Goal: Register for event/course

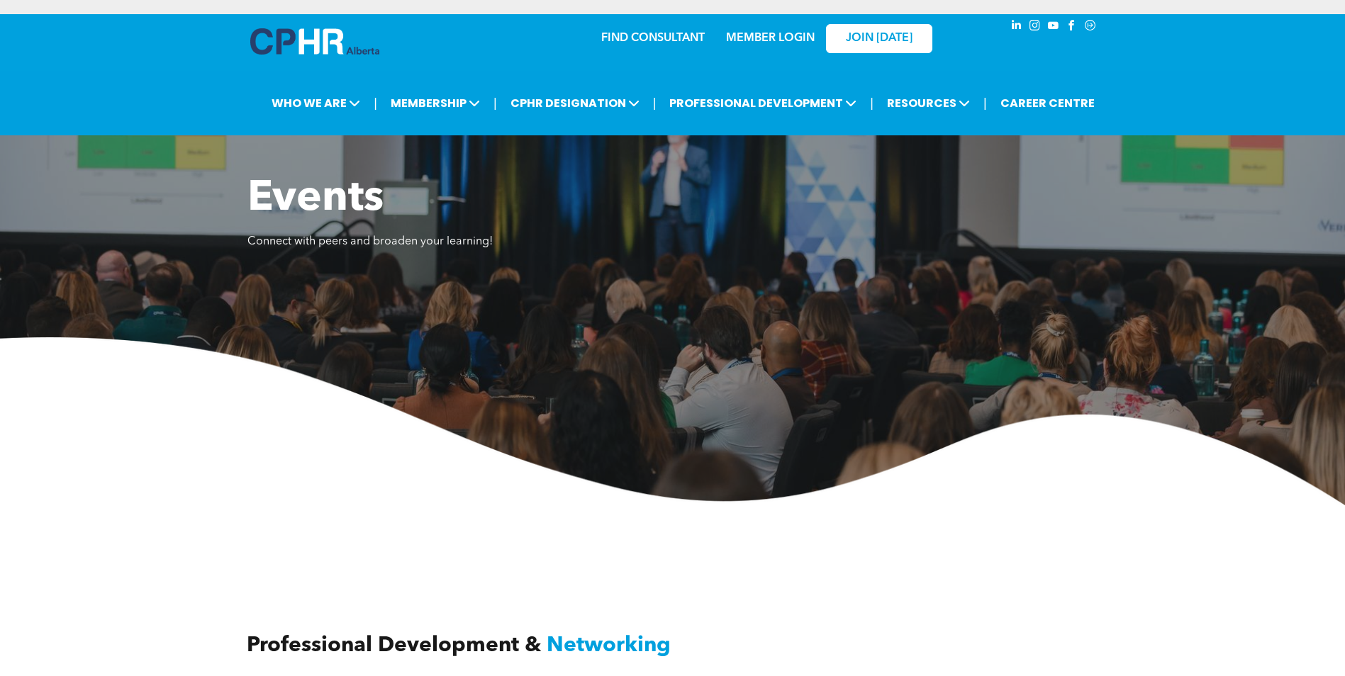
scroll to position [1347, 0]
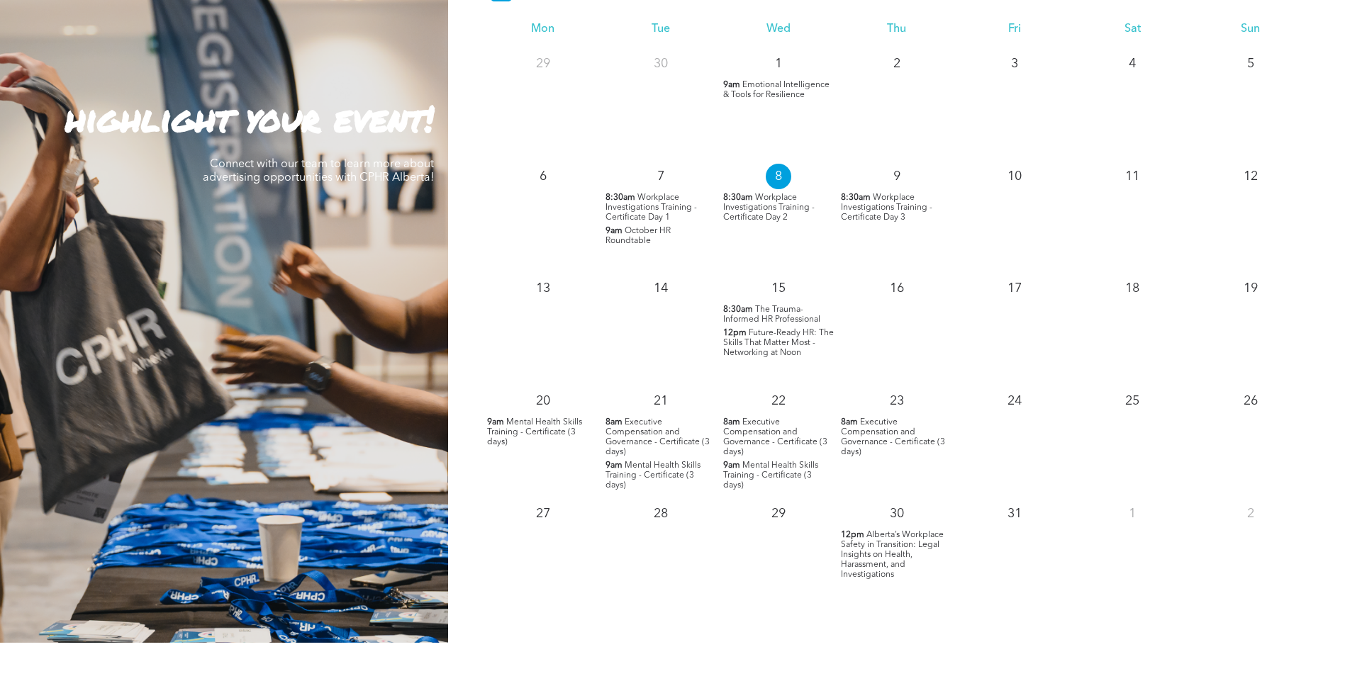
click at [798, 315] on span "The Trauma-Informed HR Professional" at bounding box center [771, 314] width 97 height 18
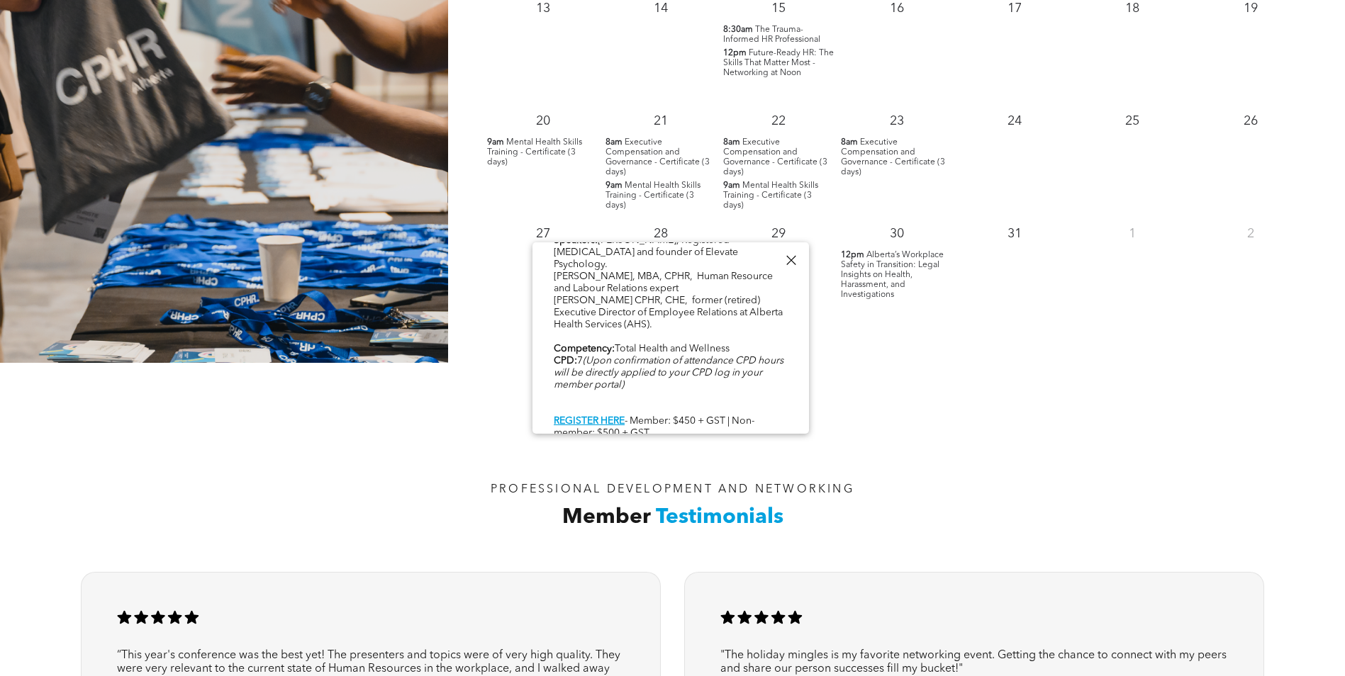
scroll to position [1630, 0]
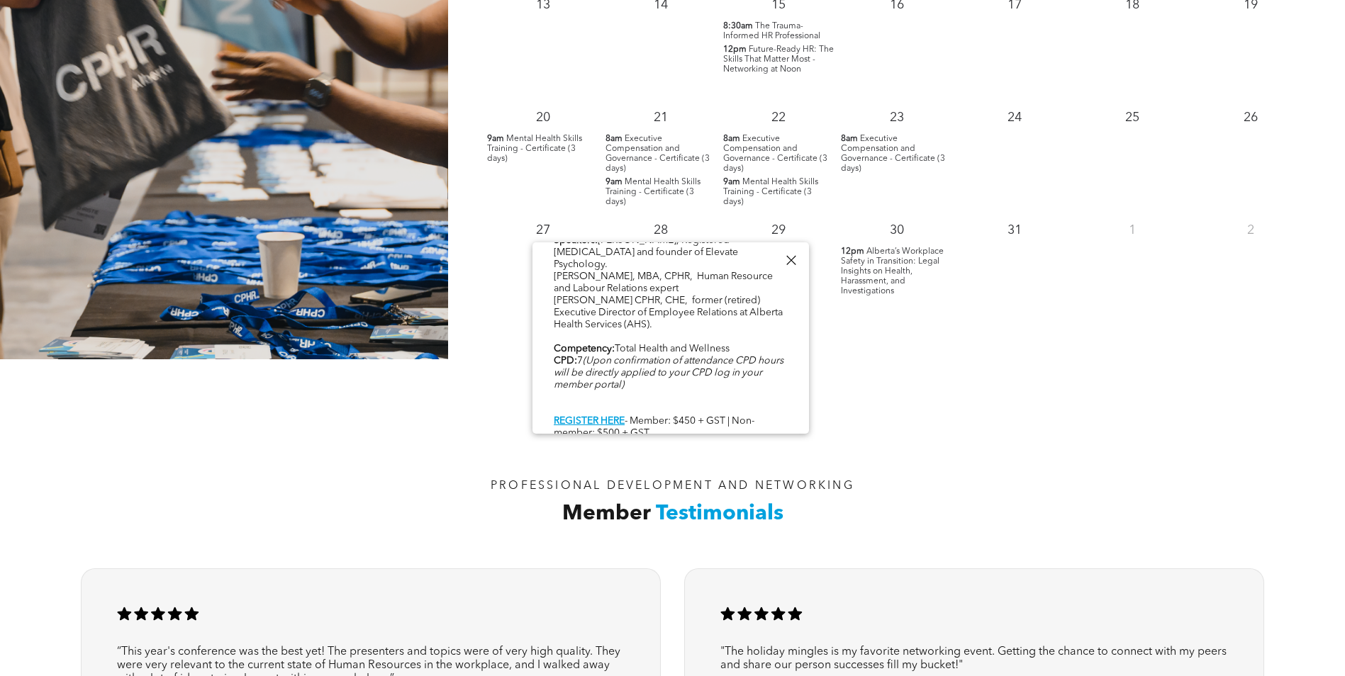
click at [790, 263] on div at bounding box center [790, 260] width 19 height 19
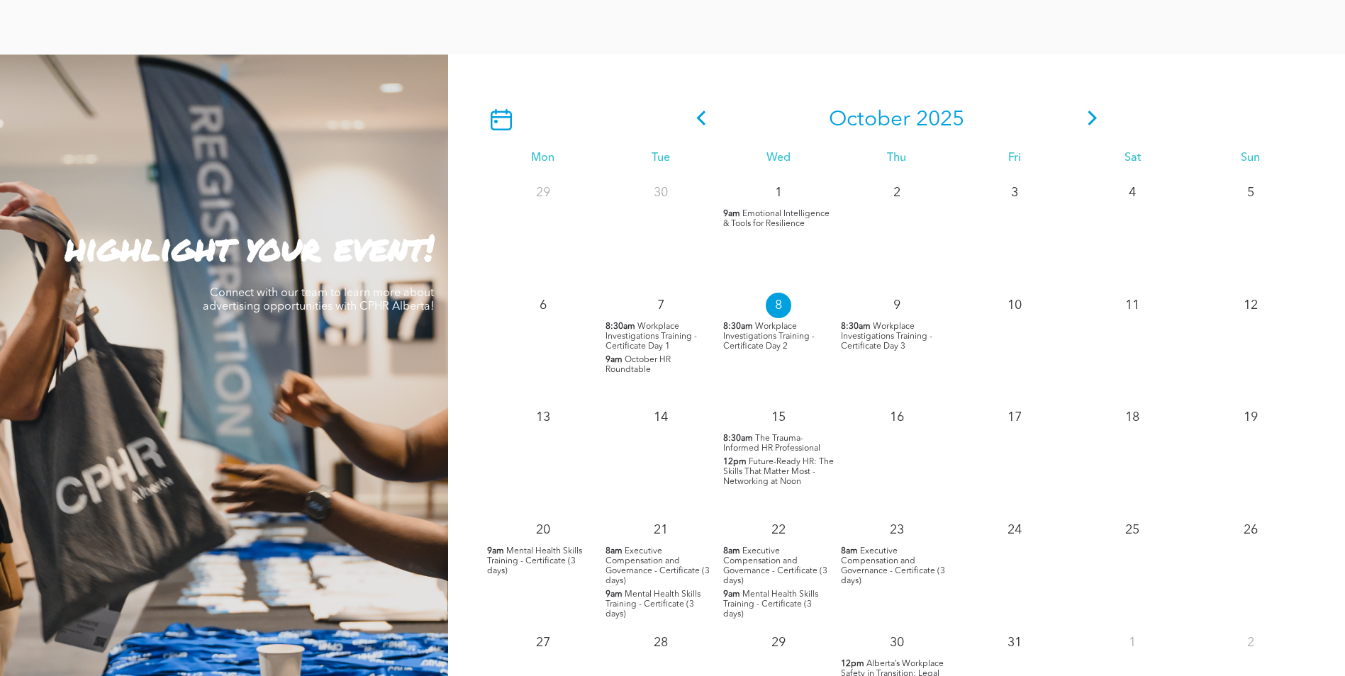
scroll to position [1205, 0]
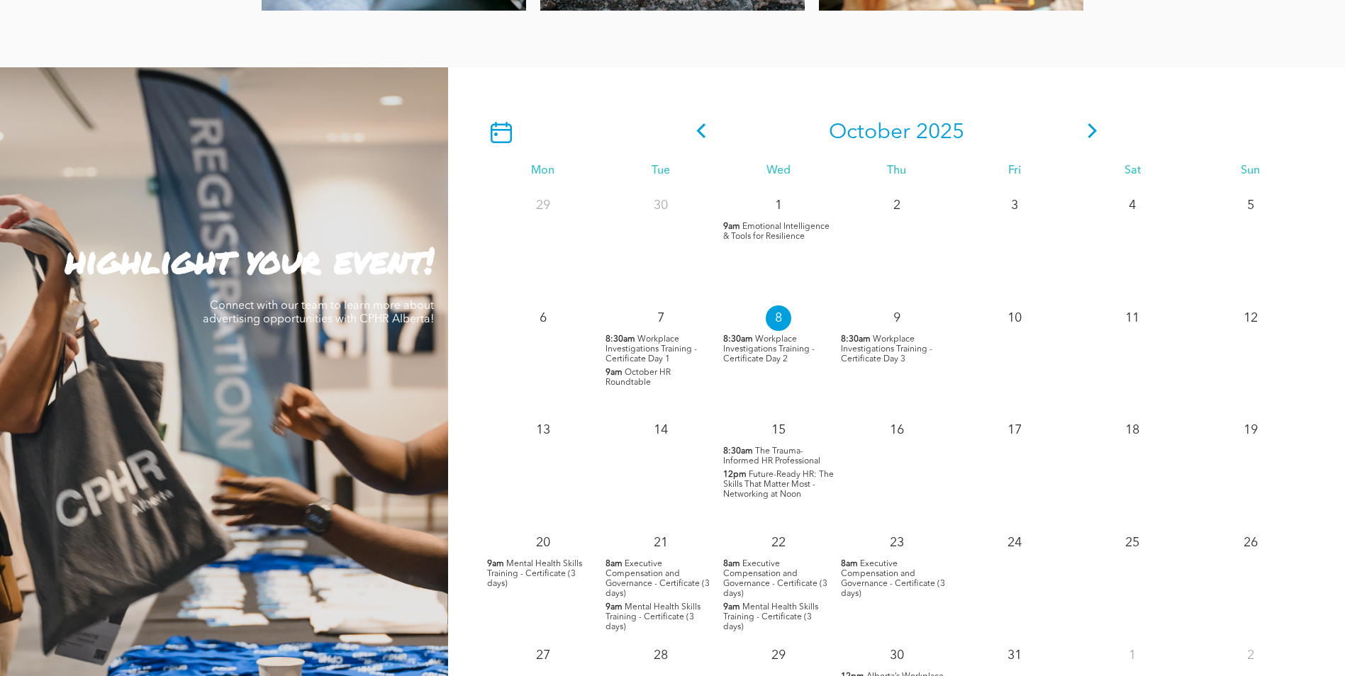
click at [1095, 130] on icon at bounding box center [1092, 130] width 21 height 15
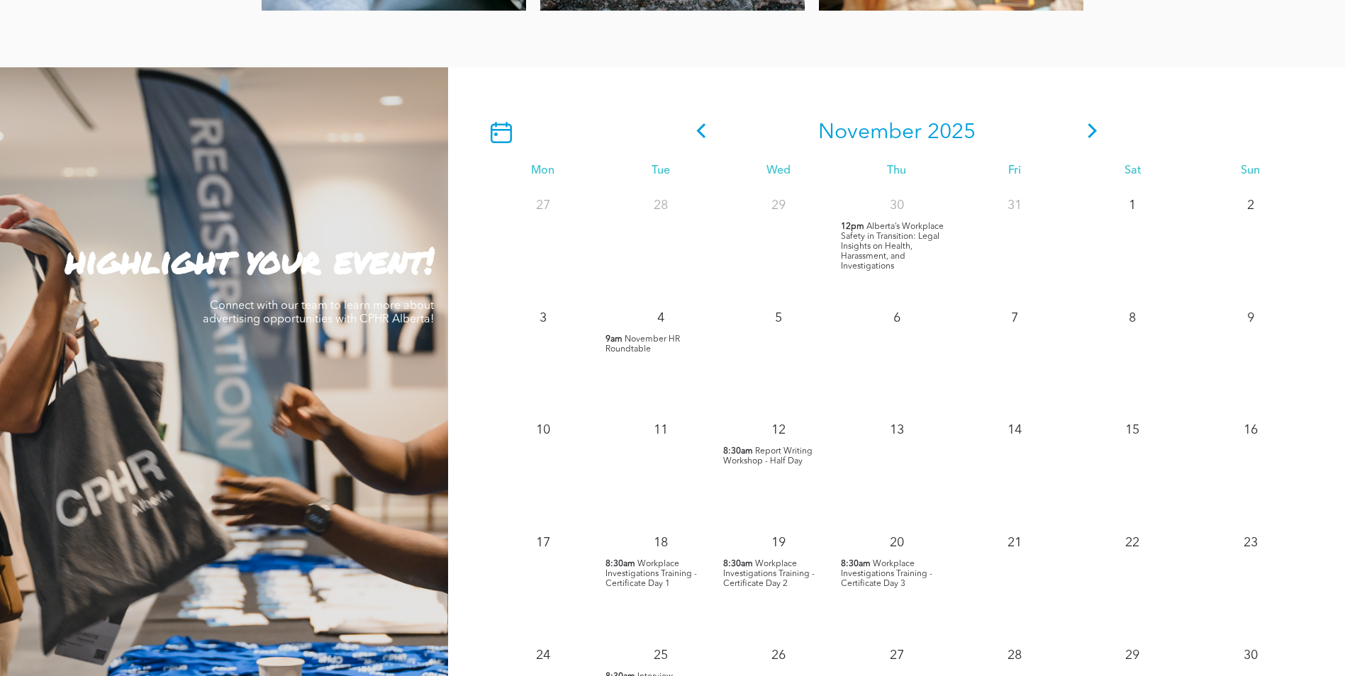
click at [1087, 130] on icon at bounding box center [1092, 130] width 21 height 15
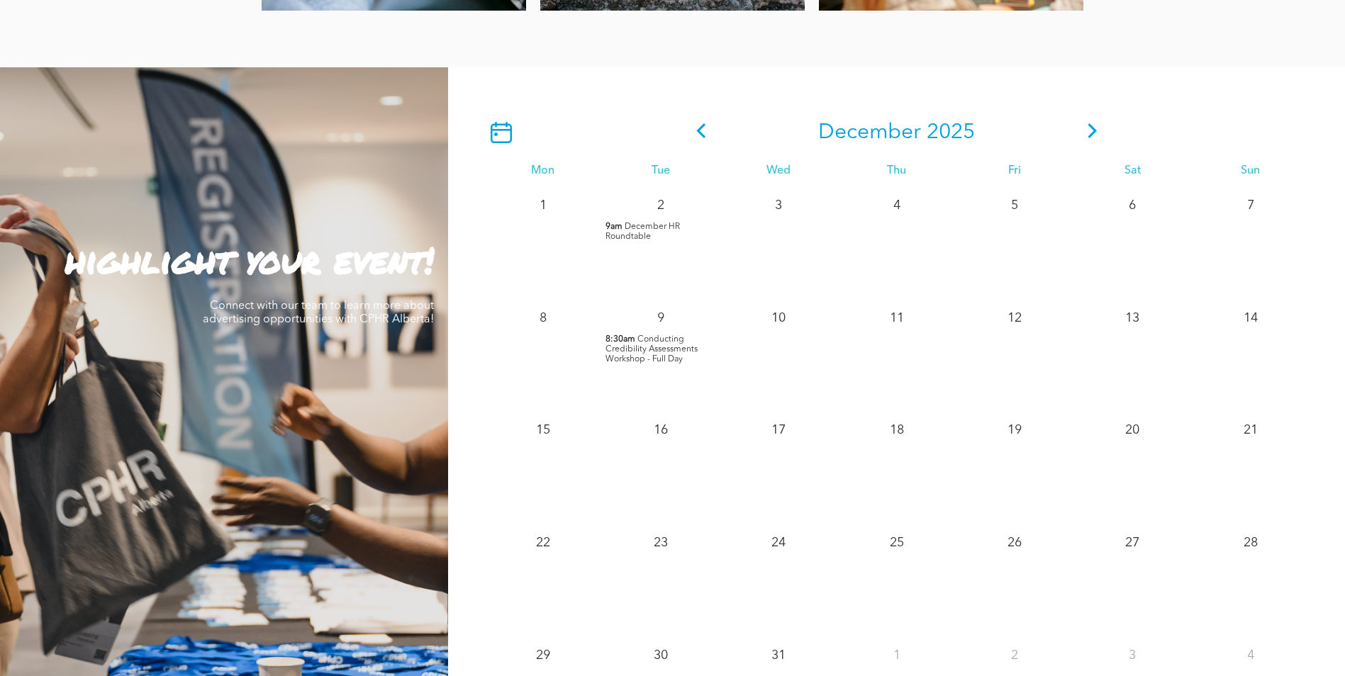
click at [683, 137] on div at bounding box center [586, 132] width 206 height 21
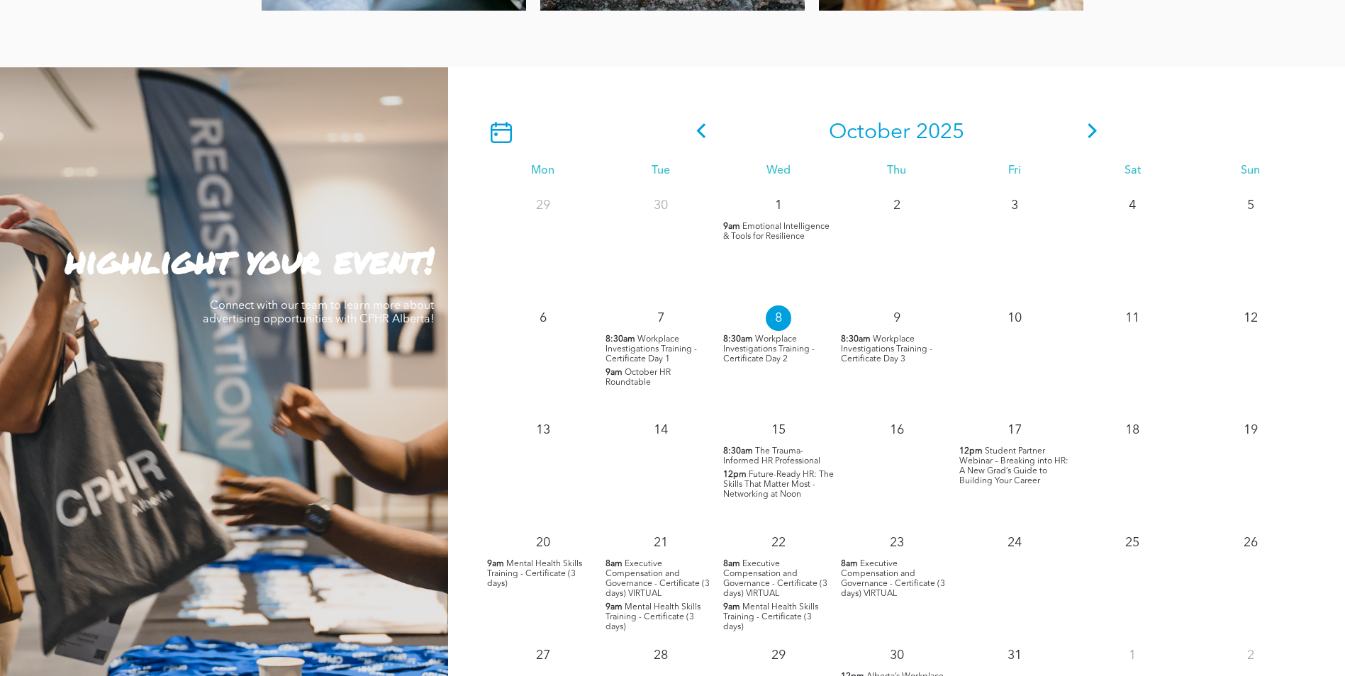
click at [765, 216] on div "1" at bounding box center [778, 202] width 118 height 31
click at [758, 223] on span "Emotional Intelligence & Tools for Resilience" at bounding box center [776, 232] width 106 height 18
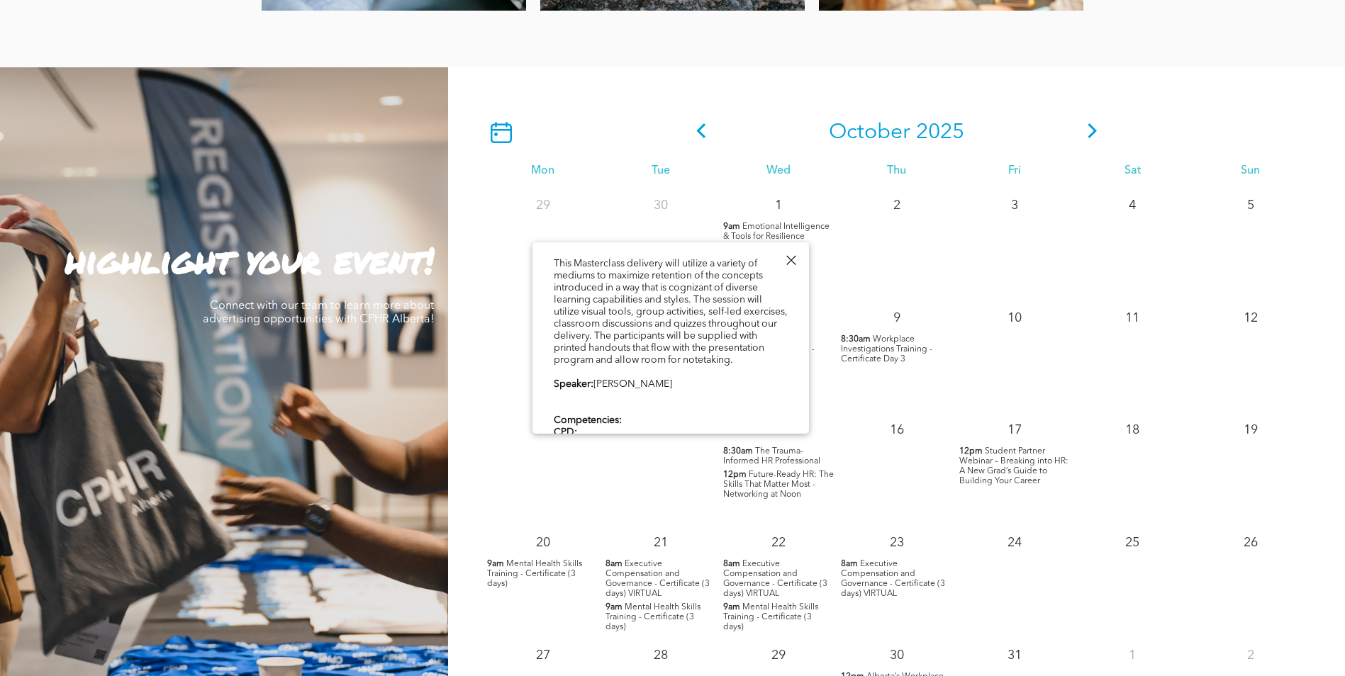
scroll to position [425, 0]
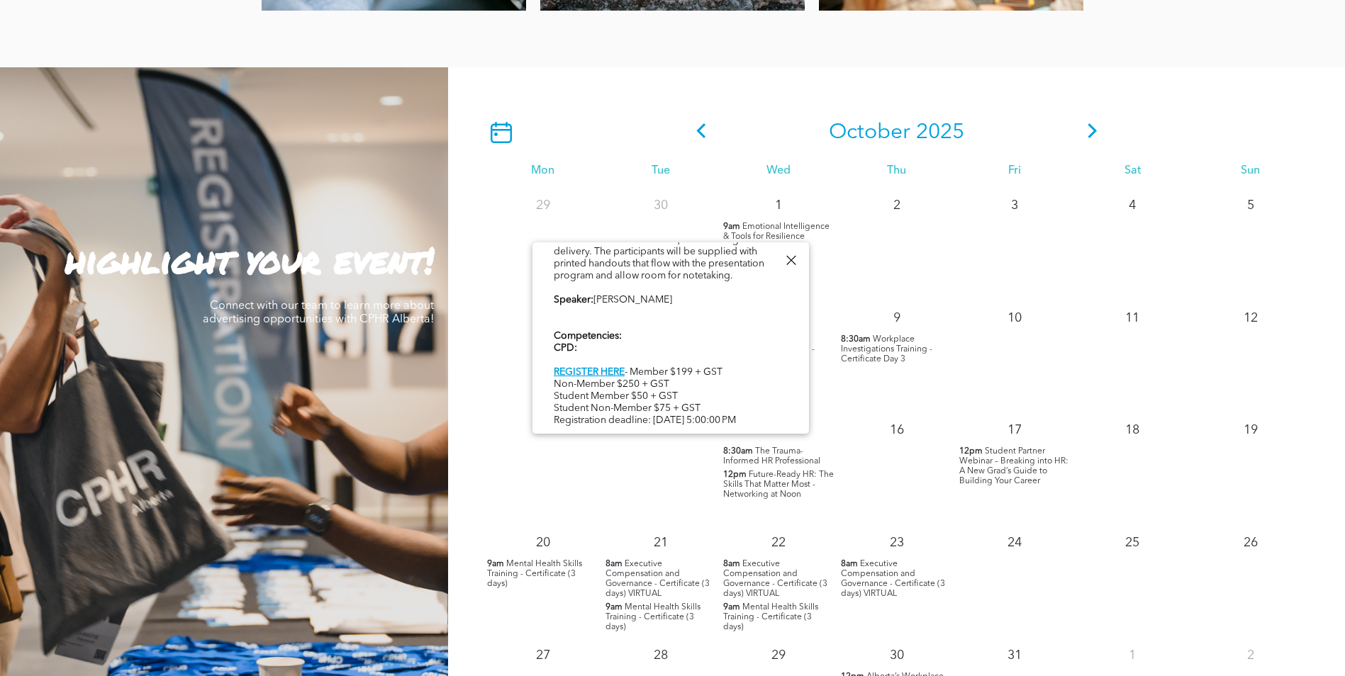
click at [940, 240] on div "2" at bounding box center [896, 243] width 118 height 113
click at [1189, 590] on div "25" at bounding box center [1132, 581] width 118 height 113
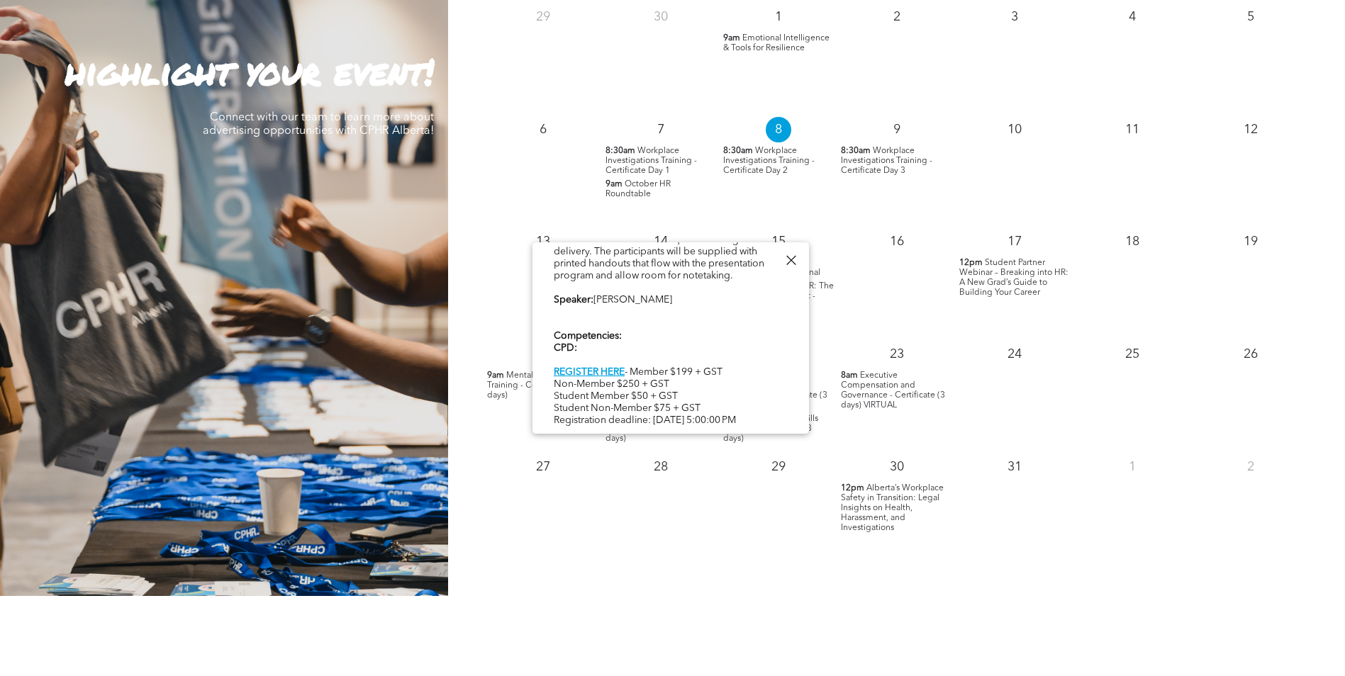
scroll to position [1418, 0]
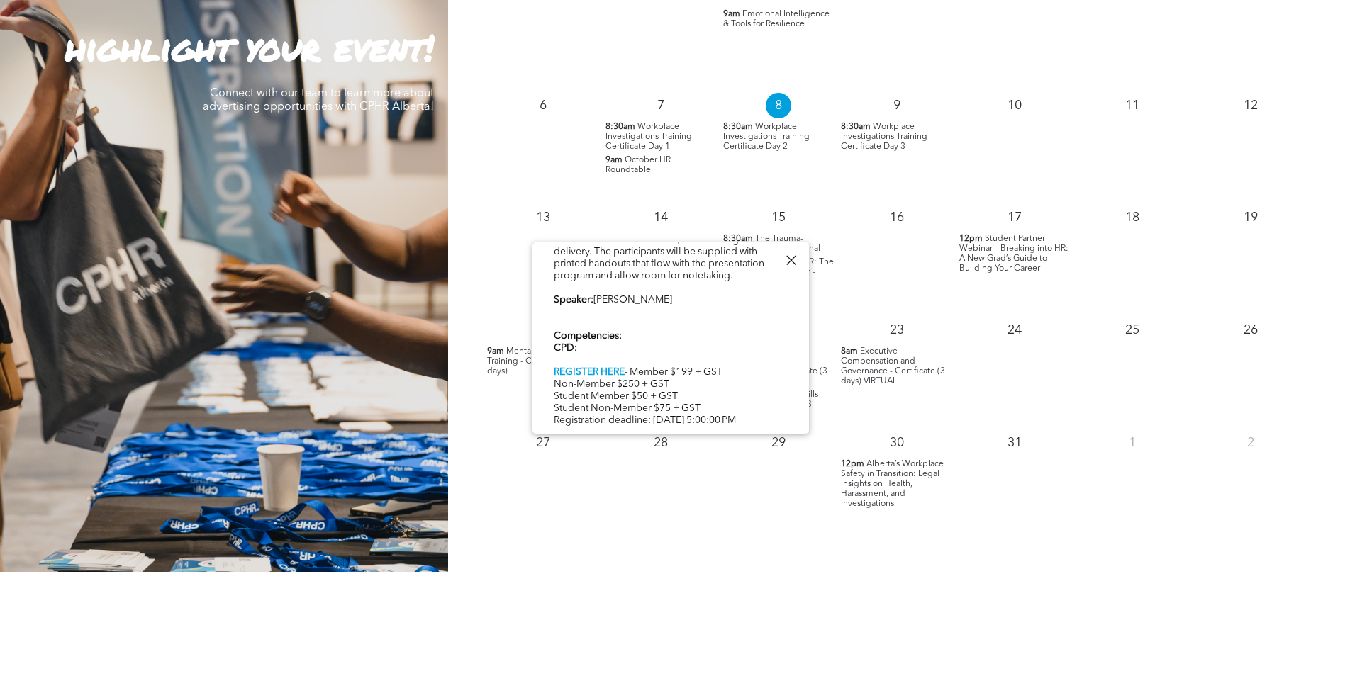
click at [880, 486] on span "Alberta’s Workplace Safety in Transition: Legal Insights on Health, Harassment,…" at bounding box center [892, 484] width 103 height 48
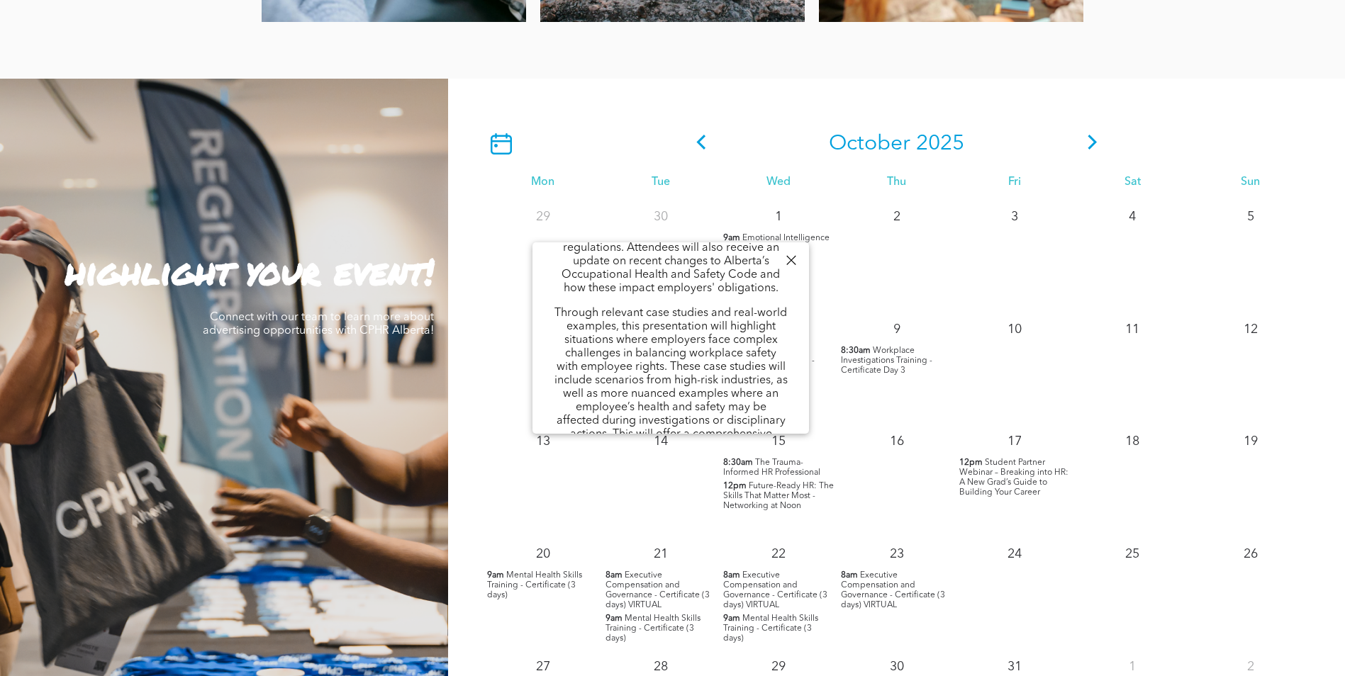
scroll to position [1205, 0]
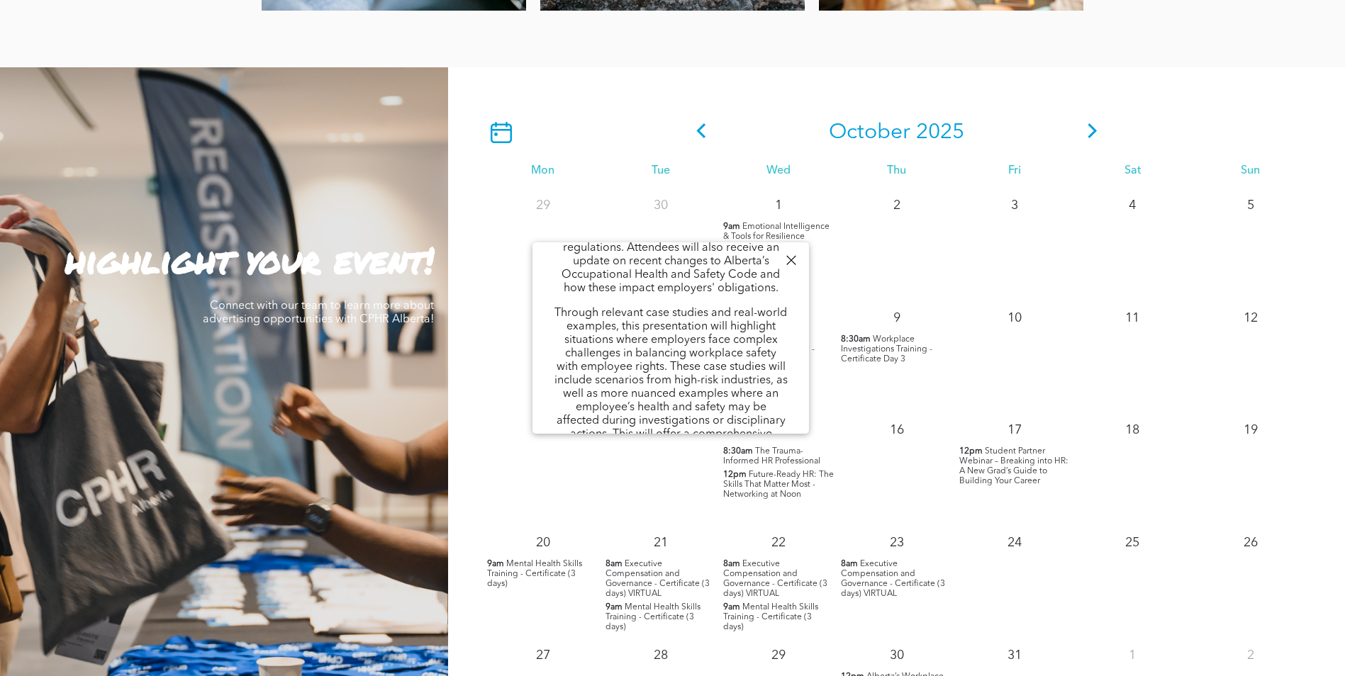
click at [1077, 131] on div "[DATE]" at bounding box center [896, 133] width 413 height 26
click at [1106, 125] on div "[DATE]" at bounding box center [896, 132] width 826 height 45
click at [1084, 138] on icon at bounding box center [1092, 130] width 21 height 15
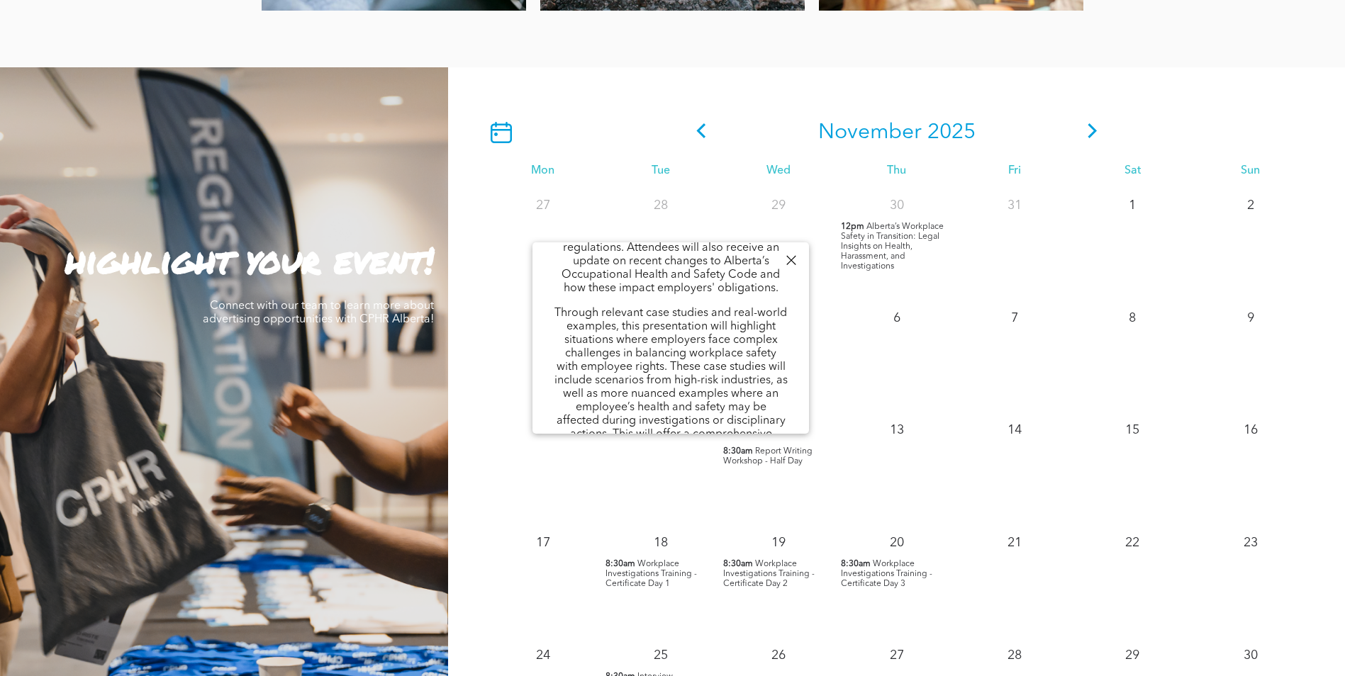
click at [1084, 133] on icon at bounding box center [1092, 130] width 21 height 15
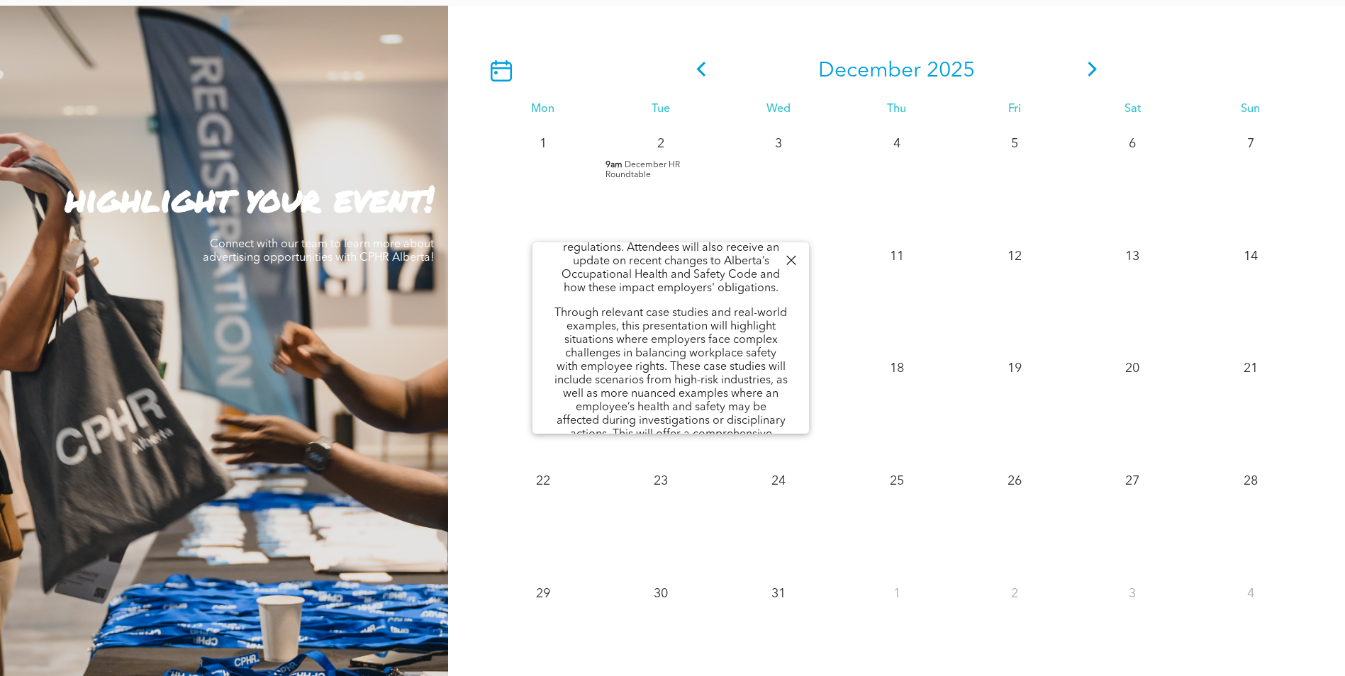
scroll to position [1276, 0]
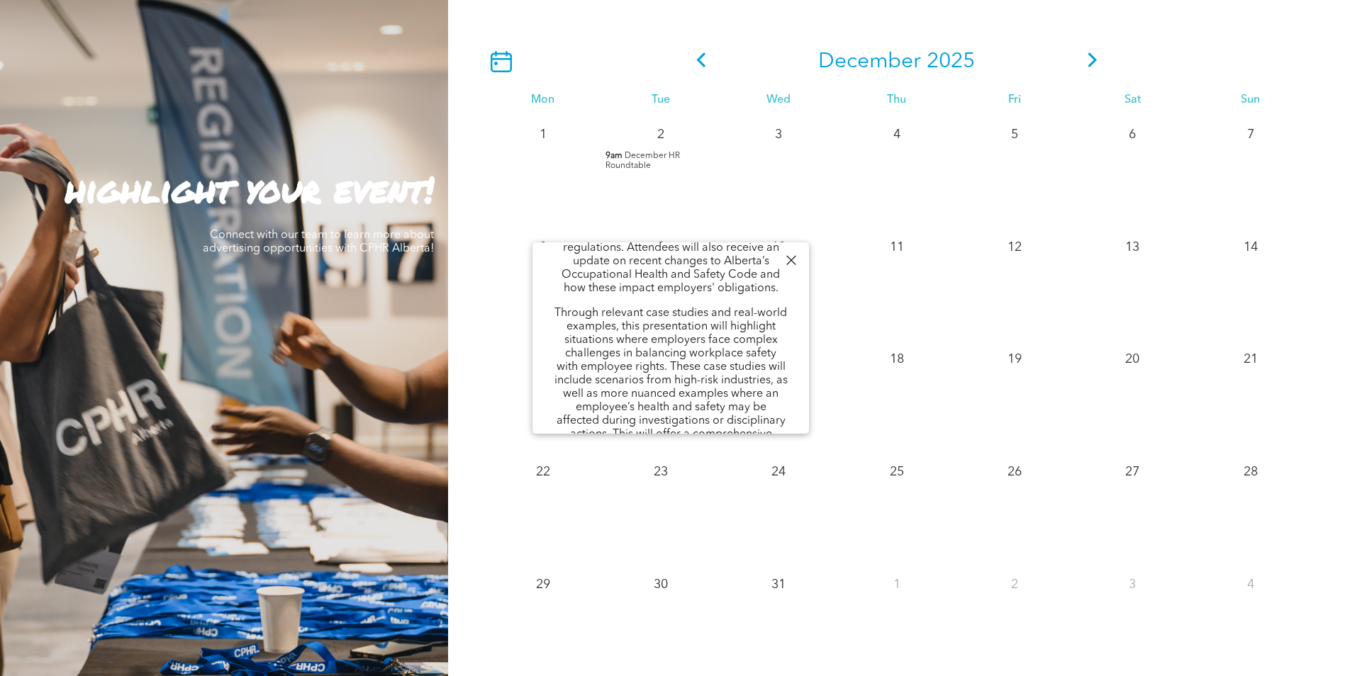
click at [1088, 63] on icon at bounding box center [1092, 59] width 21 height 15
click at [785, 257] on div at bounding box center [790, 260] width 19 height 19
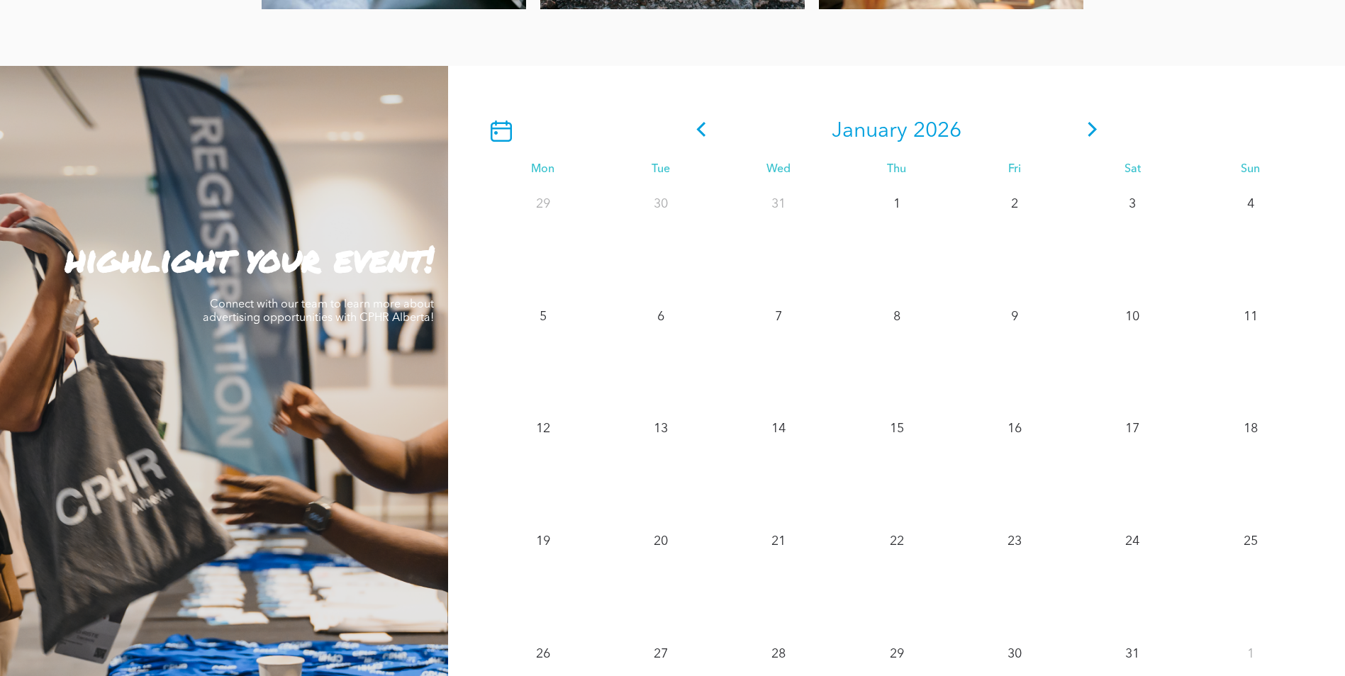
scroll to position [1205, 0]
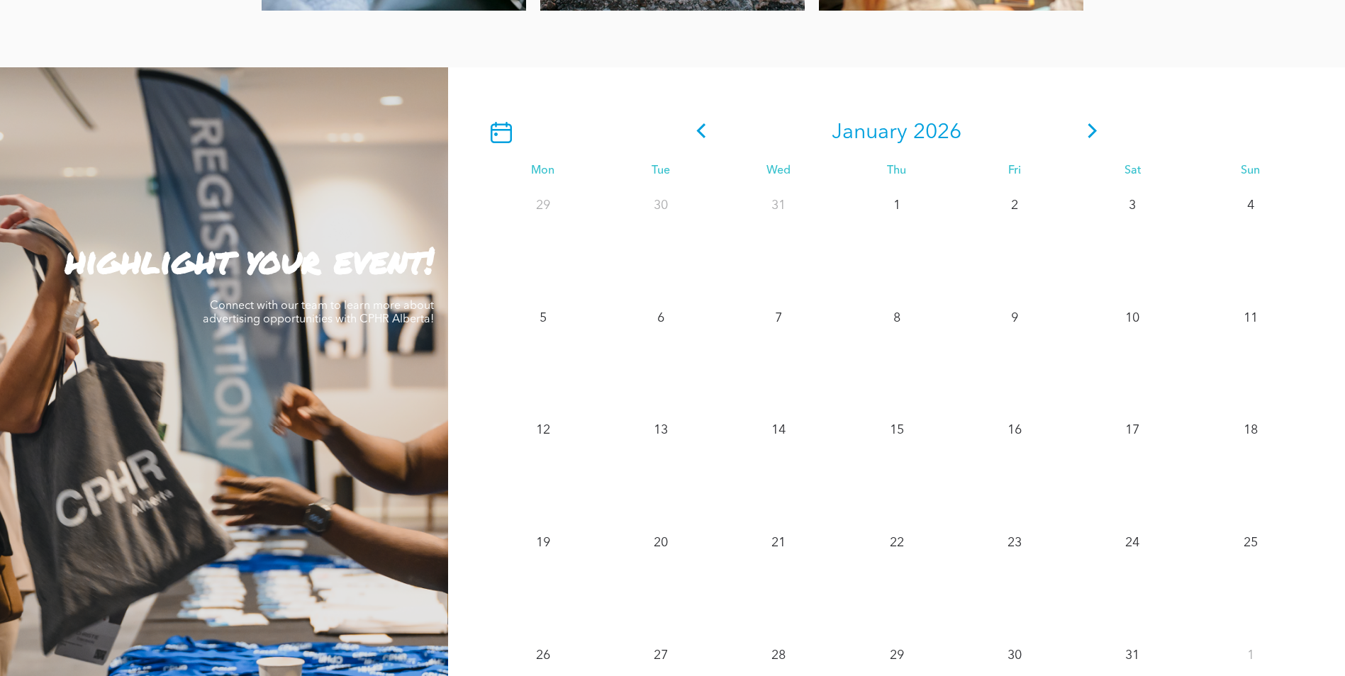
click at [1100, 133] on icon at bounding box center [1092, 130] width 21 height 15
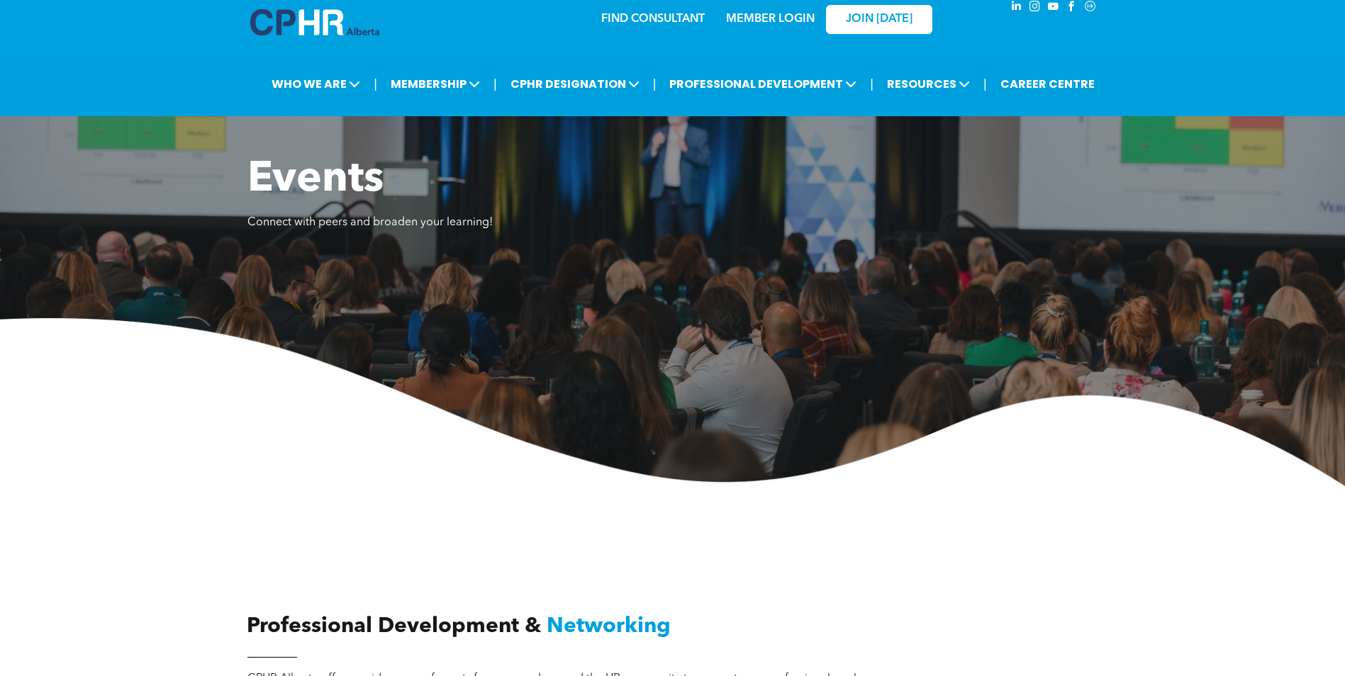
scroll to position [0, 0]
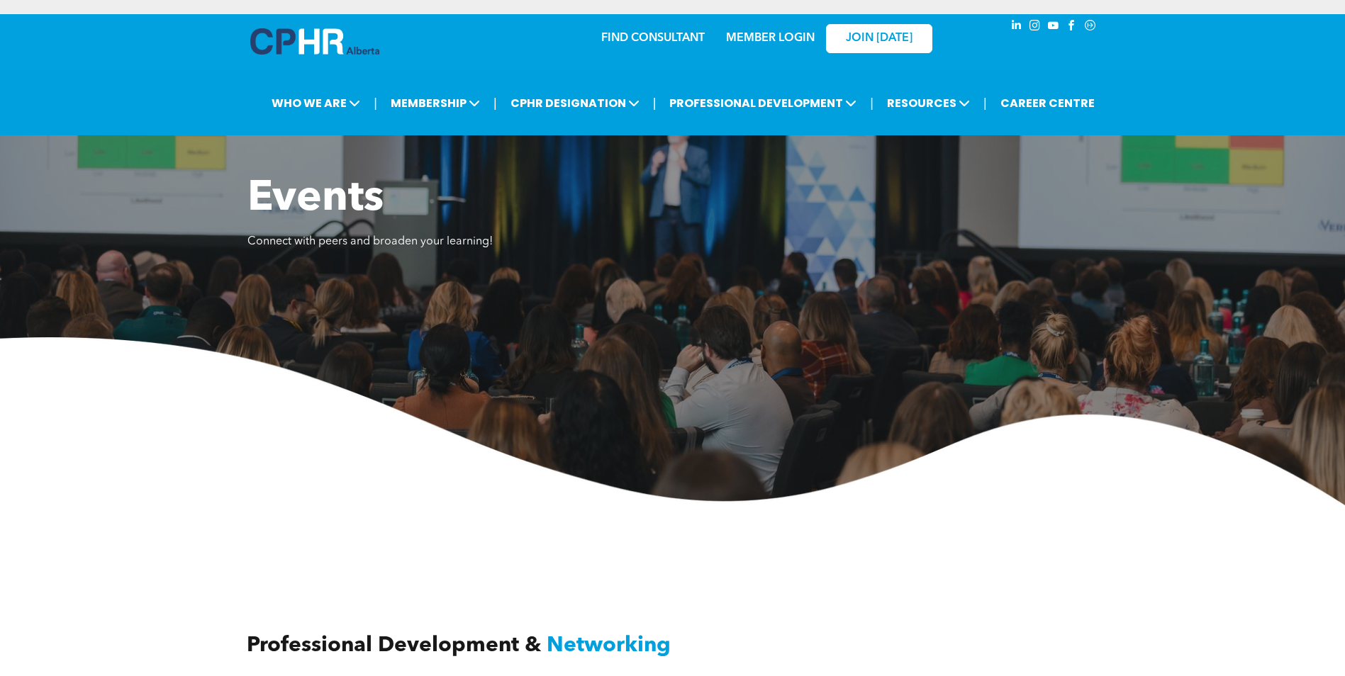
click at [763, 44] on link "MEMBER LOGIN" at bounding box center [770, 38] width 89 height 11
